Goal: Transaction & Acquisition: Purchase product/service

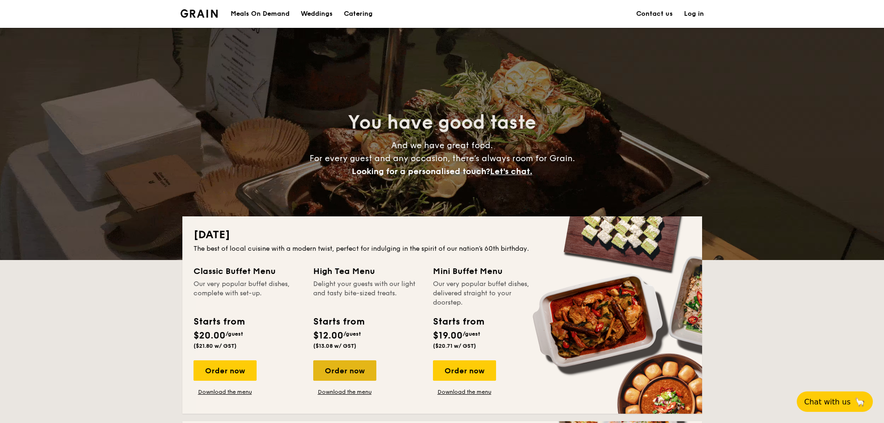
click at [350, 373] on div "Order now" at bounding box center [344, 370] width 63 height 20
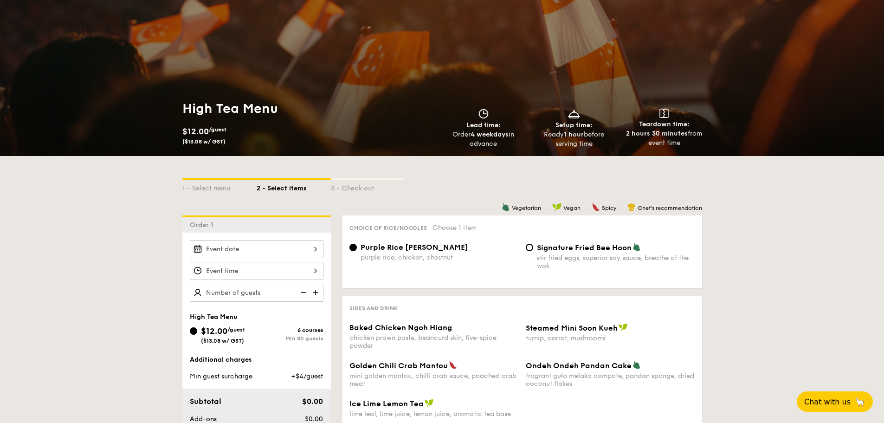
scroll to position [232, 0]
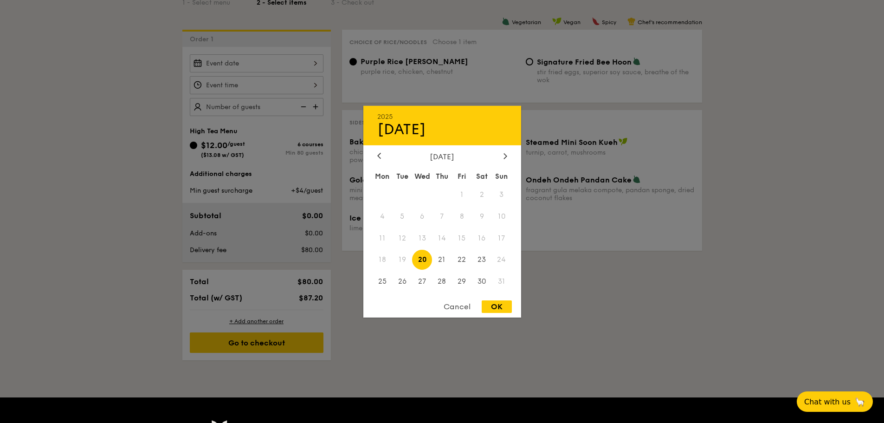
click at [289, 62] on div "2025 Aug [DATE] Tue Wed Thu Fri Sat Sun 1 2 3 4 5 6 7 8 9 10 11 12 13 14 15 16 …" at bounding box center [257, 63] width 134 height 18
click at [503, 154] on icon at bounding box center [505, 156] width 4 height 6
click at [379, 153] on icon at bounding box center [379, 156] width 4 height 6
click at [483, 213] on span "13" at bounding box center [482, 216] width 20 height 20
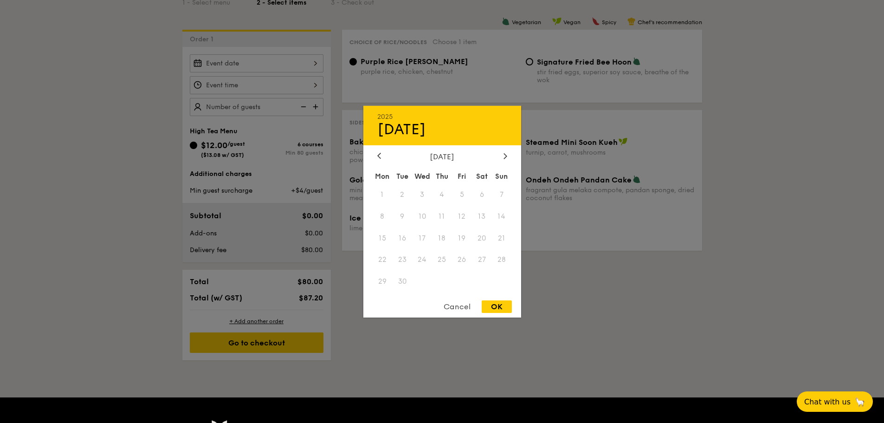
click at [465, 216] on span "12" at bounding box center [462, 216] width 20 height 20
click at [460, 218] on span "12" at bounding box center [462, 216] width 20 height 20
click at [378, 151] on div "2025 Aug [DATE] Tue Wed Thu Fri Sat Sun 1 2 3 4 5 6 7 8 9 10 11 12 13 14 15 16 …" at bounding box center [442, 211] width 158 height 212
click at [379, 161] on div "[DATE] Mon Tue Wed Thu Fri Sat Sun 1 2 3 4 5 6 7 8 9 10 11 12 13 14 15 16 17 18…" at bounding box center [442, 222] width 158 height 141
click at [379, 155] on icon at bounding box center [379, 156] width 4 height 6
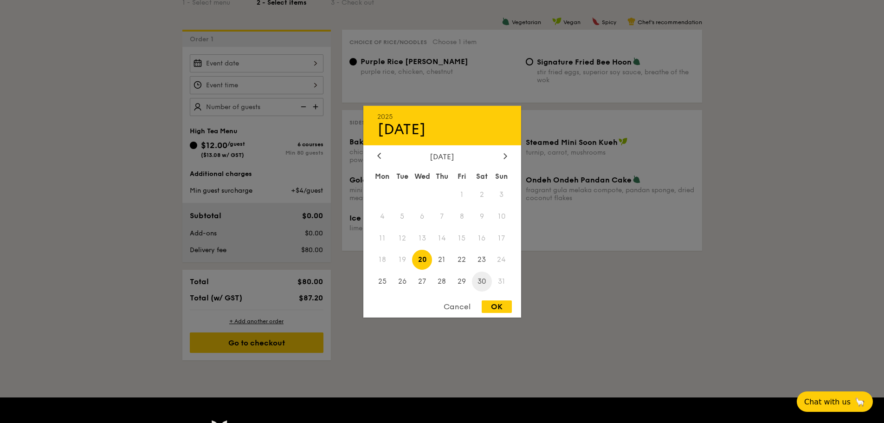
click at [482, 280] on span "30" at bounding box center [482, 281] width 20 height 20
click at [507, 157] on icon at bounding box center [505, 156] width 4 height 6
click at [104, 171] on div at bounding box center [442, 211] width 884 height 423
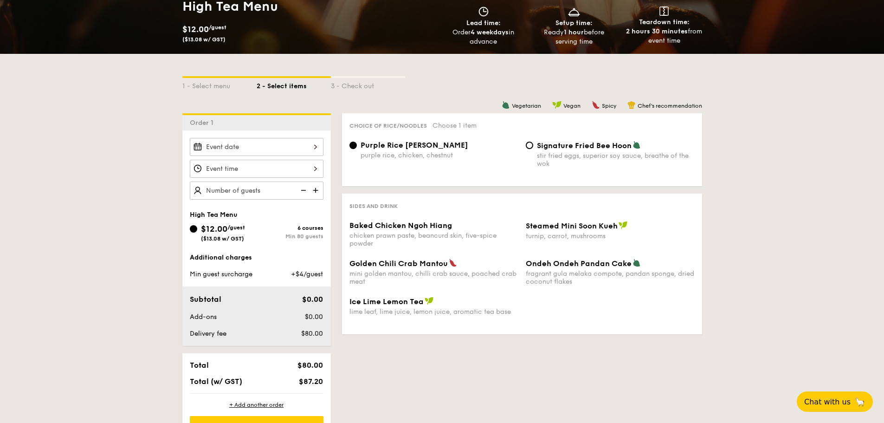
scroll to position [139, 0]
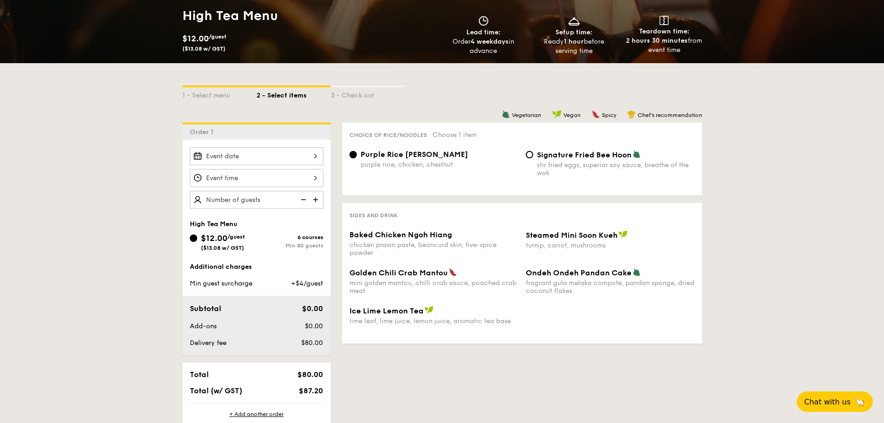
click at [250, 176] on div "12 1 2 3 4 5 6 7 8 9 10 11 00 15 30 45 am pm Cancel OK" at bounding box center [257, 178] width 134 height 18
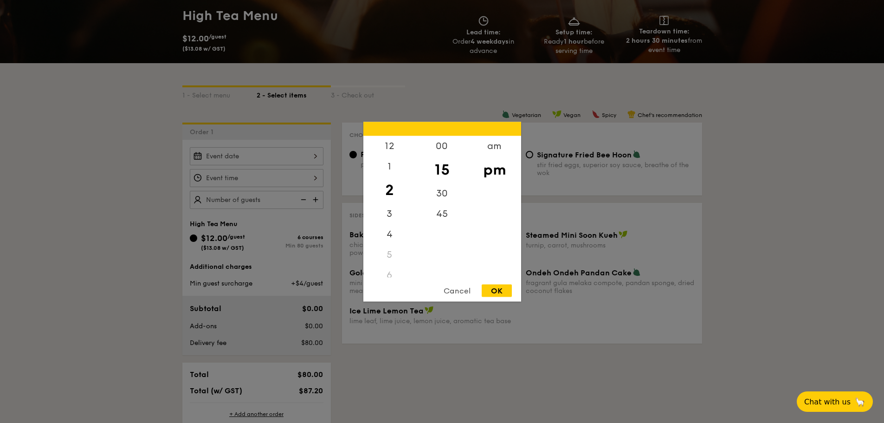
click at [128, 176] on div at bounding box center [442, 211] width 884 height 423
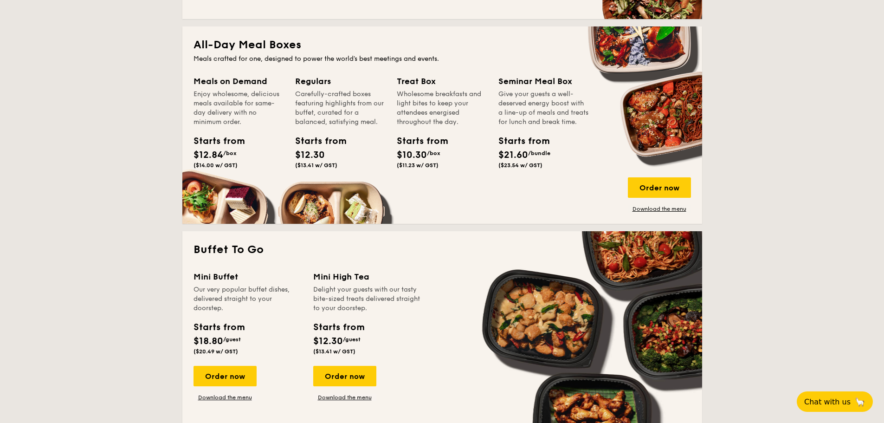
scroll to position [603, 0]
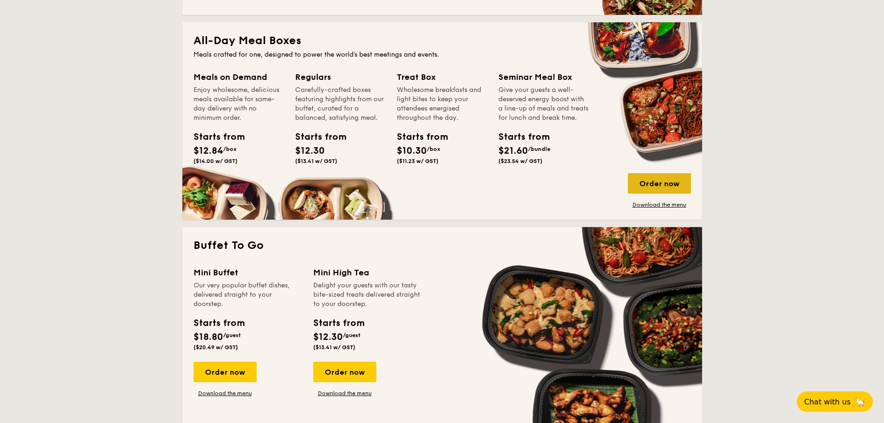
click at [662, 180] on div "Order now" at bounding box center [659, 183] width 63 height 20
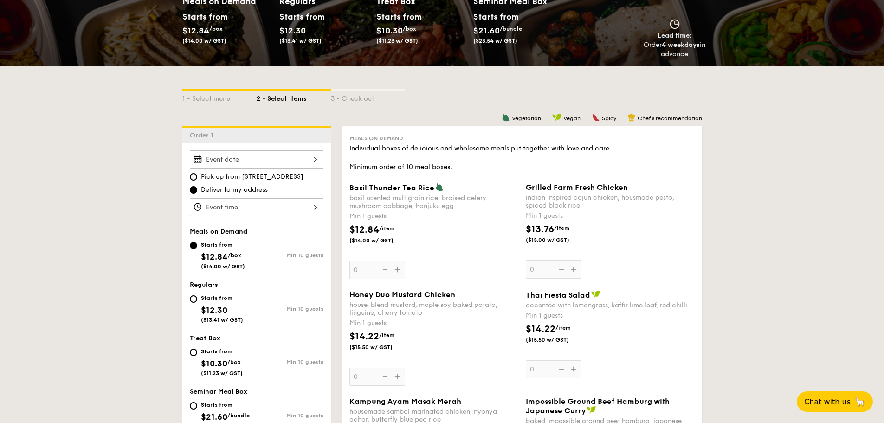
scroll to position [139, 0]
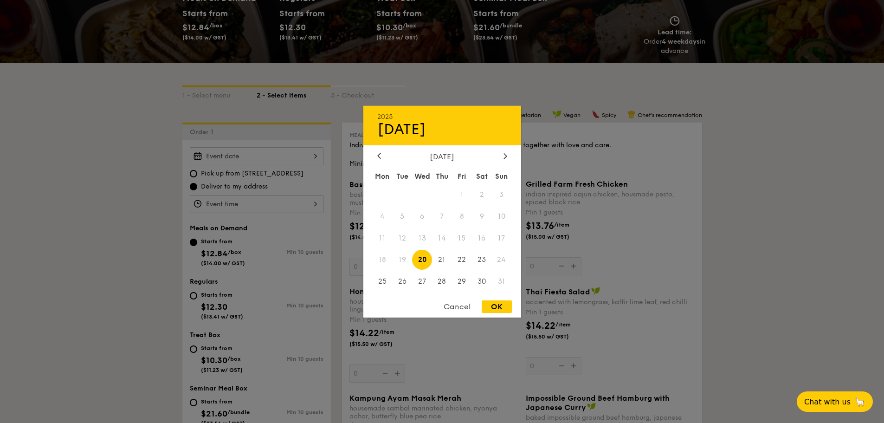
click at [260, 158] on div "2025 Aug [DATE] Tue Wed Thu Fri Sat Sun 1 2 3 4 5 6 7 8 9 10 11 12 13 14 15 16 …" at bounding box center [257, 156] width 134 height 18
click at [506, 155] on icon at bounding box center [504, 156] width 3 height 6
click at [458, 216] on span "12" at bounding box center [462, 216] width 20 height 20
click at [500, 303] on div "OK" at bounding box center [497, 306] width 30 height 13
type input "[DATE]"
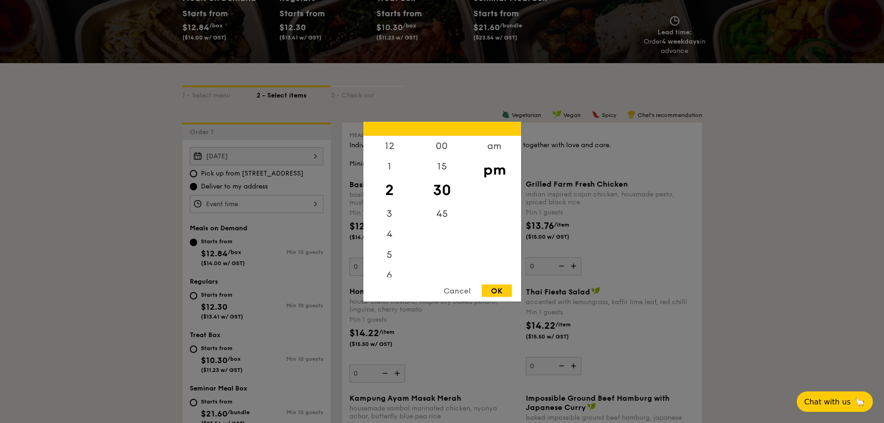
click at [263, 200] on div "12 1 2 3 4 5 6 7 8 9 10 11 00 15 30 45 am pm Cancel OK" at bounding box center [257, 204] width 134 height 18
click at [389, 146] on div "12" at bounding box center [389, 148] width 52 height 27
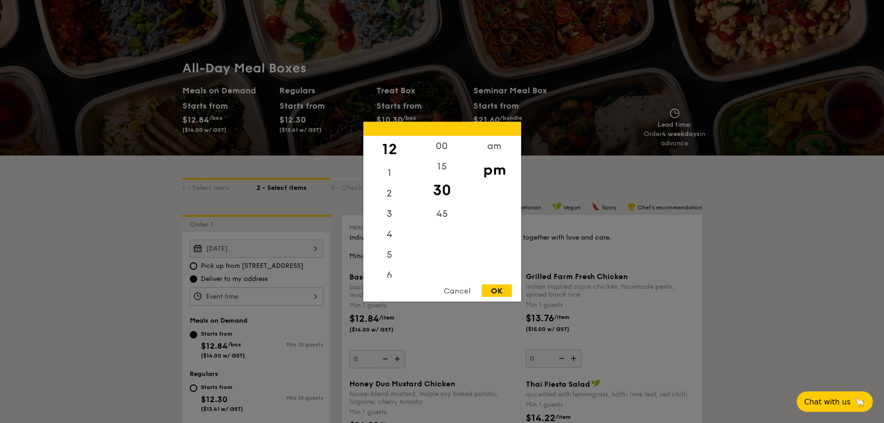
scroll to position [46, 0]
click at [487, 146] on div "am" at bounding box center [494, 148] width 52 height 27
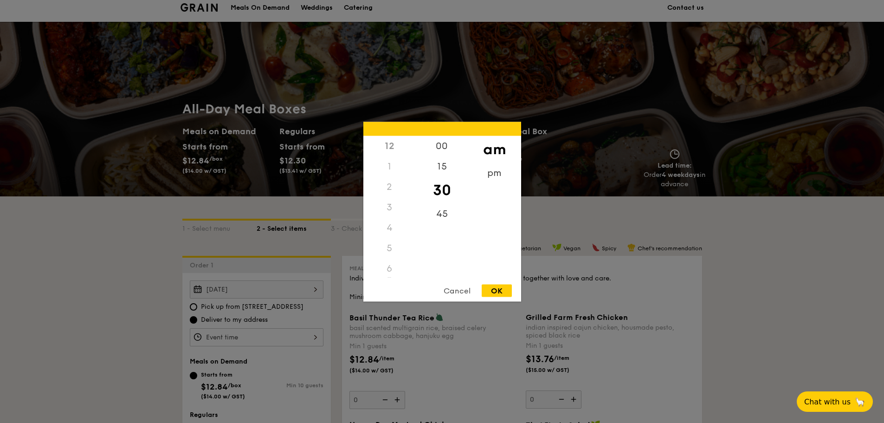
scroll to position [0, 0]
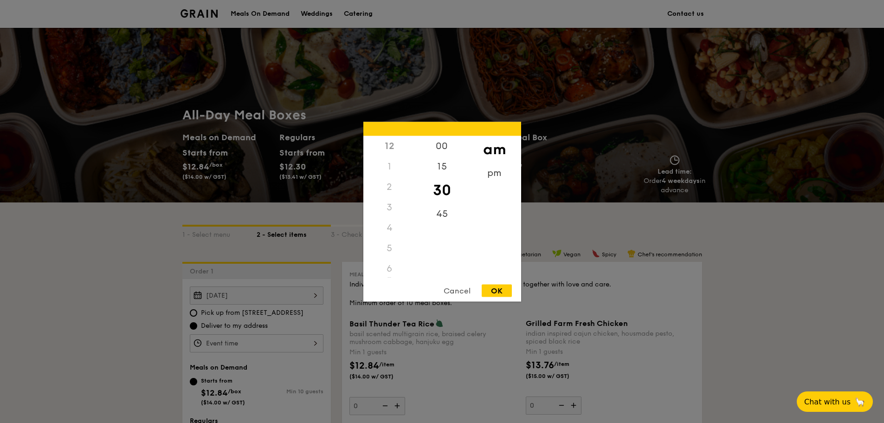
click at [400, 162] on div "1" at bounding box center [389, 166] width 52 height 20
click at [389, 161] on div "1" at bounding box center [389, 166] width 52 height 20
click at [450, 145] on div "00" at bounding box center [442, 148] width 52 height 27
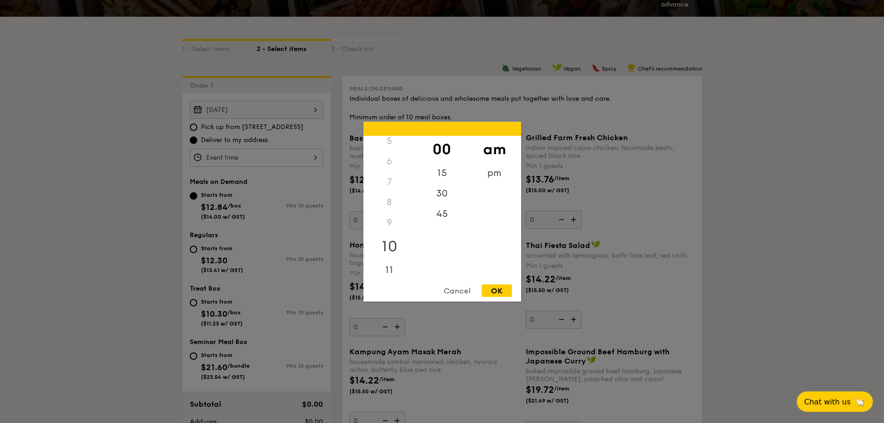
scroll to position [109, 0]
click at [392, 264] on div "11" at bounding box center [389, 264] width 52 height 27
click at [444, 194] on div "30" at bounding box center [442, 196] width 52 height 27
click at [493, 289] on div "OK" at bounding box center [497, 290] width 30 height 13
type input "11:30AM"
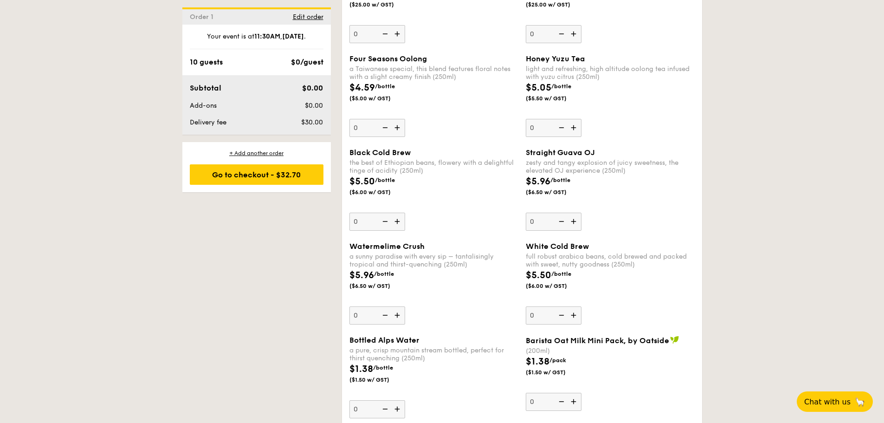
scroll to position [1345, 0]
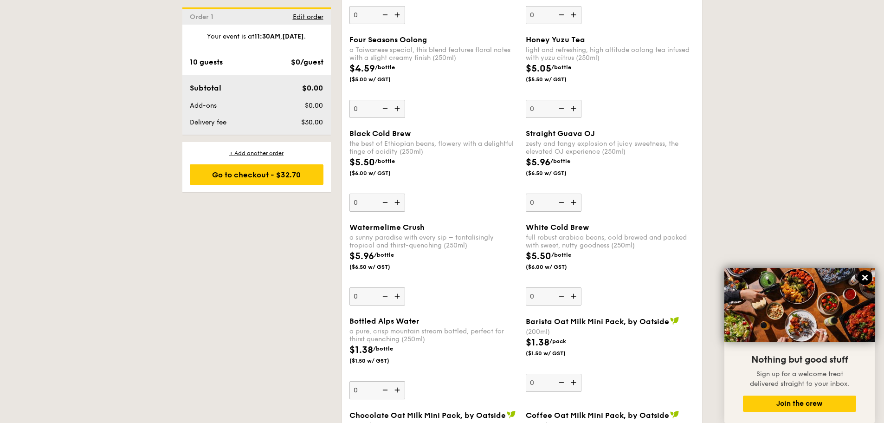
click at [865, 276] on icon at bounding box center [865, 277] width 8 height 8
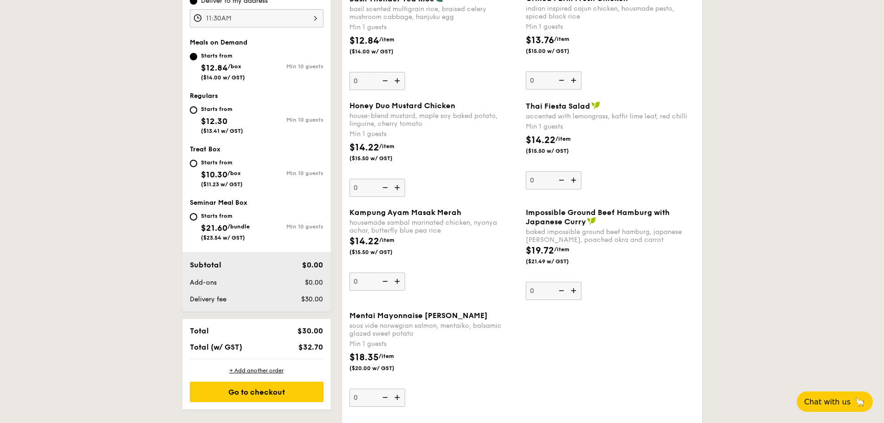
scroll to position [232, 0]
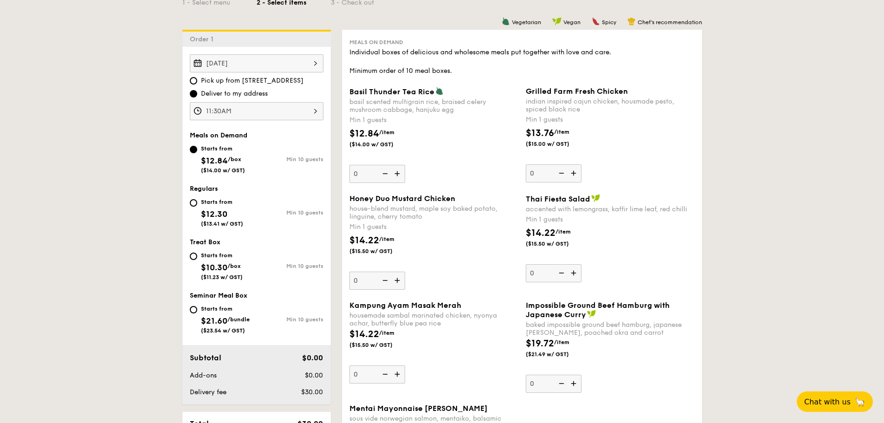
click at [198, 202] on div "Starts from $12.30 ($13.41 w/ GST)" at bounding box center [223, 211] width 67 height 31
click at [197, 202] on input "Starts from $12.30 ($13.41 w/ GST) Min 10 guests" at bounding box center [193, 202] width 7 height 7
radio input "true"
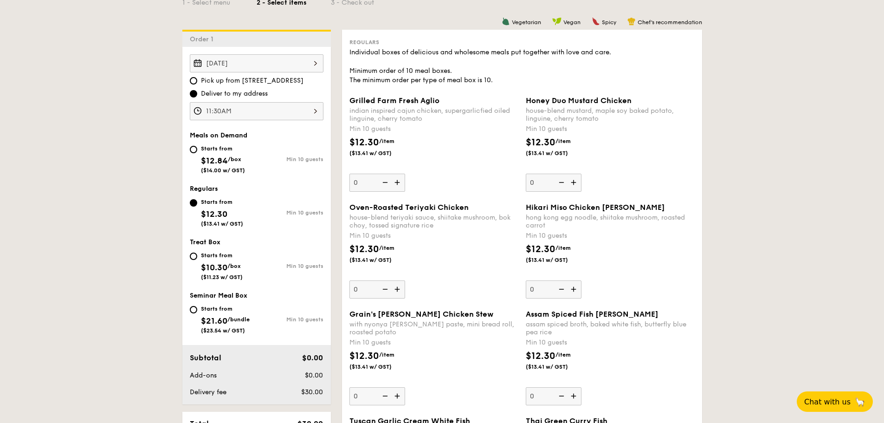
click at [198, 202] on div "Starts from $12.30 ($13.41 w/ GST)" at bounding box center [223, 211] width 67 height 31
click at [197, 202] on input "Starts from $12.30 ($13.41 w/ GST) Min 10 guests" at bounding box center [193, 202] width 7 height 7
click at [195, 145] on div "Starts from $12.84 /box ($14.00 w/ GST)" at bounding box center [223, 158] width 67 height 31
click at [195, 146] on input "Starts from $12.84 /box ($14.00 w/ GST) Min 10 guests" at bounding box center [193, 149] width 7 height 7
radio input "true"
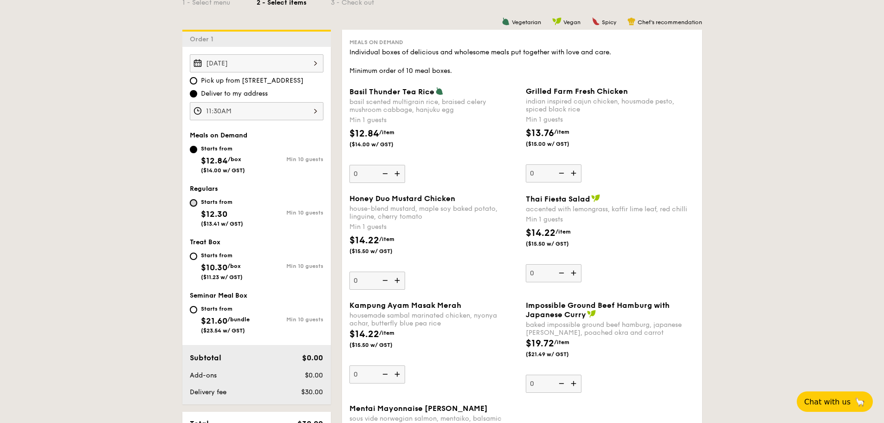
click at [193, 205] on input "Starts from $12.30 ($13.41 w/ GST) Min 10 guests" at bounding box center [193, 202] width 7 height 7
radio input "true"
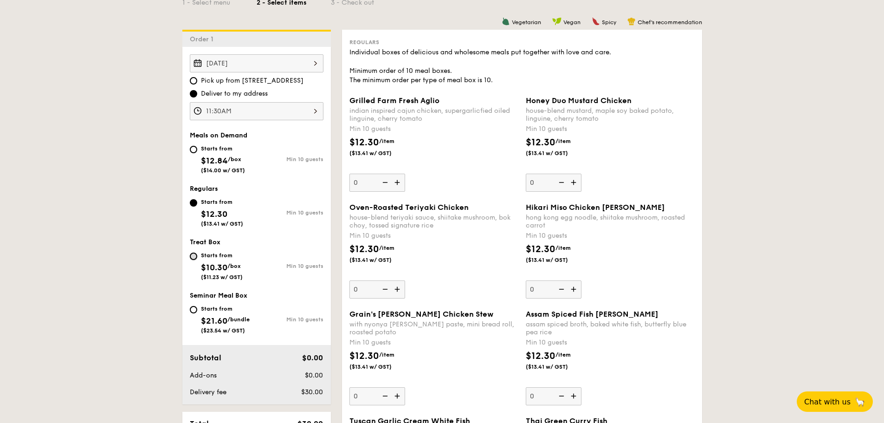
click at [194, 257] on input "Starts from $10.30 /box ($11.23 w/ GST) Min 10 guests" at bounding box center [193, 255] width 7 height 7
radio input "true"
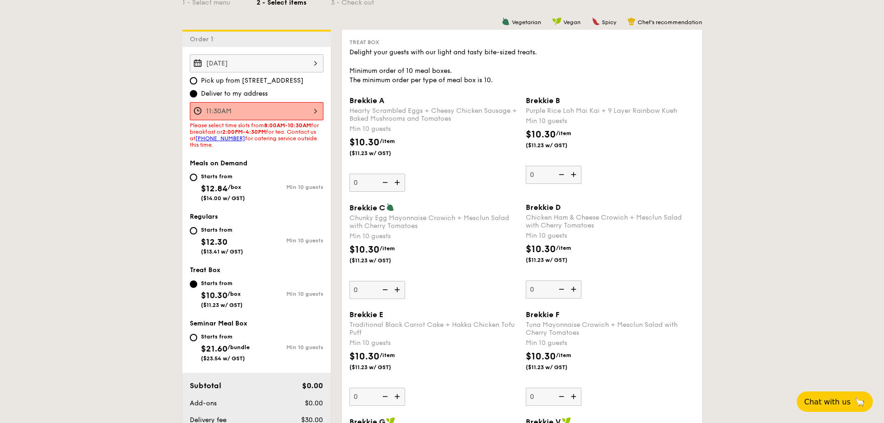
click at [198, 335] on div "Starts from $21.60 /bundle ($23.54 w/ GST)" at bounding box center [223, 346] width 67 height 31
click at [197, 335] on input "Starts from $21.60 /bundle ($23.54 w/ GST) Min 10 guests" at bounding box center [193, 337] width 7 height 7
radio input "true"
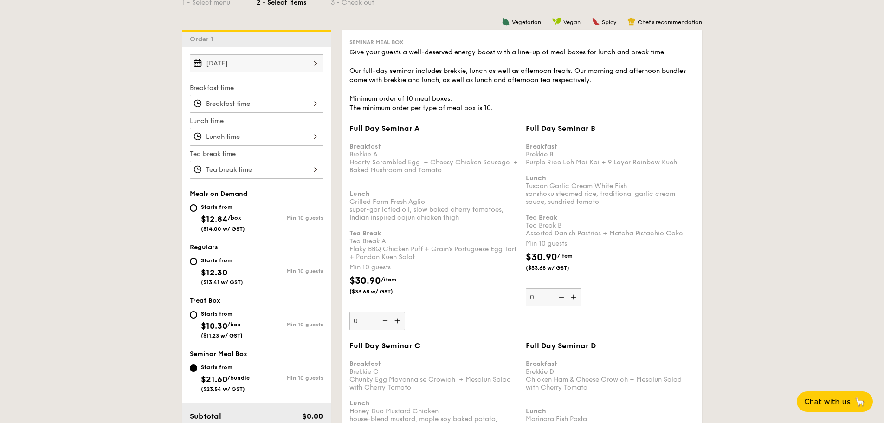
click at [204, 203] on div "Starts from $12.84 /box ($14.00 w/ GST)" at bounding box center [223, 216] width 44 height 31
click at [197, 204] on input "Starts from $12.84 /box ($14.00 w/ GST) Min 10 guests" at bounding box center [193, 207] width 7 height 7
radio input "true"
